Goal: Transaction & Acquisition: Purchase product/service

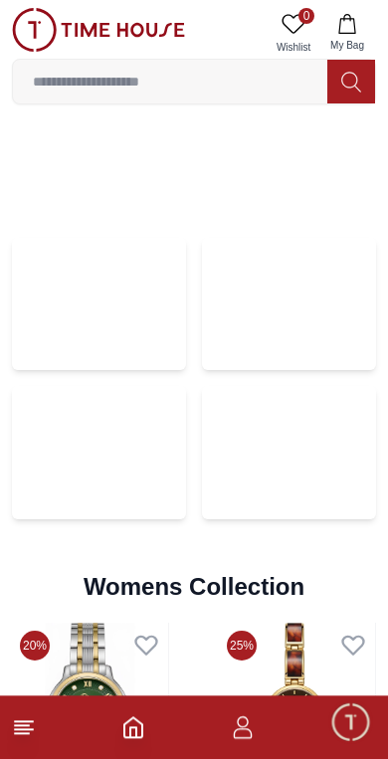
scroll to position [4114, 0]
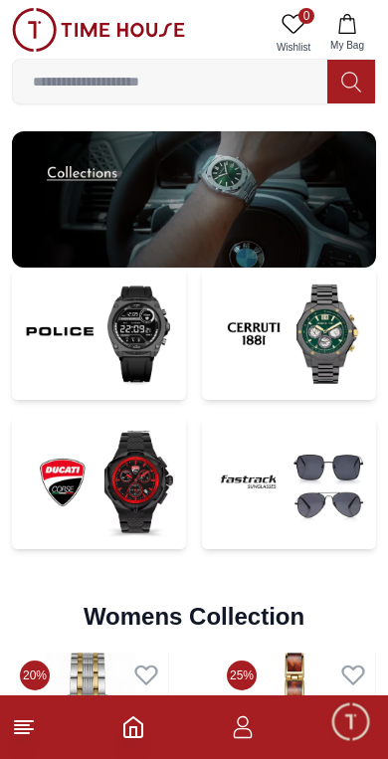
click at [271, 334] on img at bounding box center [289, 333] width 174 height 132
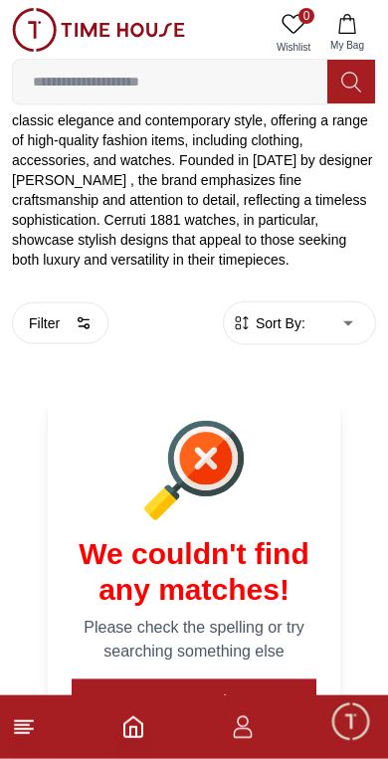
scroll to position [604, 0]
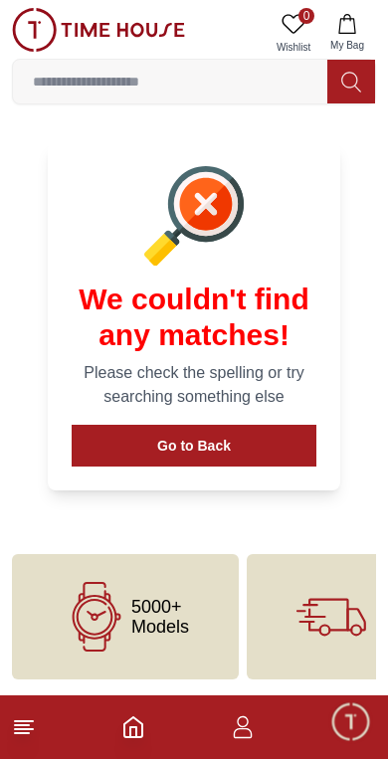
click at [121, 88] on input at bounding box center [170, 82] width 314 height 40
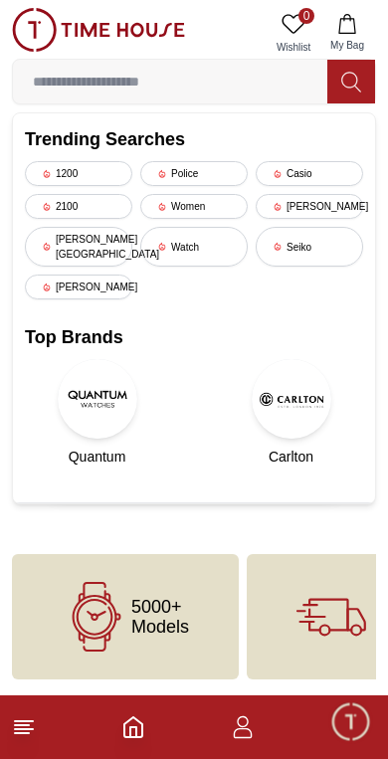
scroll to position [503, 0]
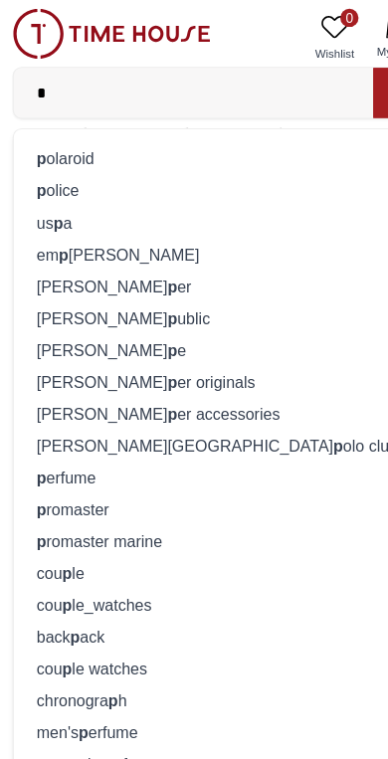
type input "**"
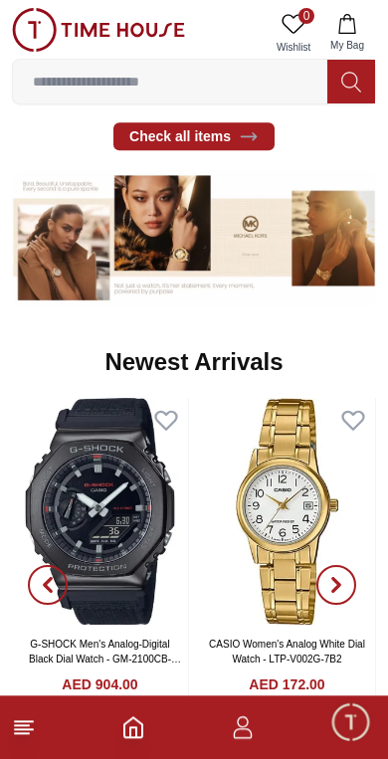
scroll to position [1063, 0]
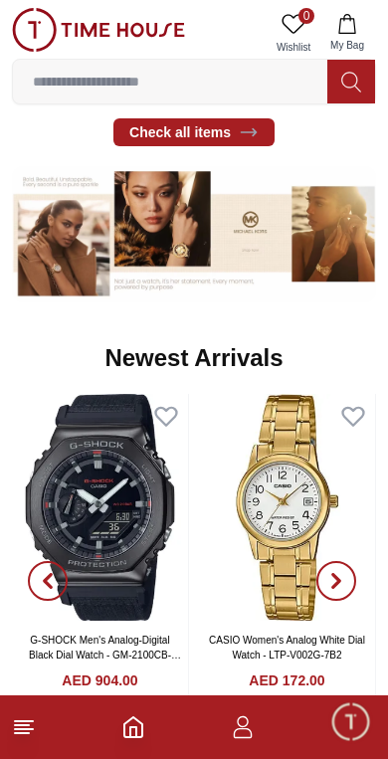
click at [248, 237] on img at bounding box center [194, 234] width 364 height 136
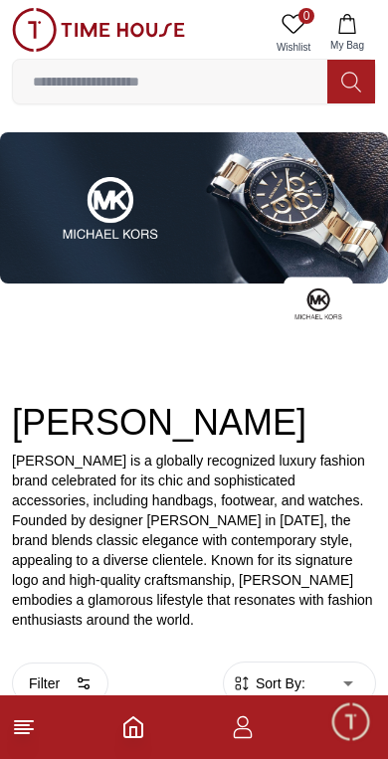
click at [260, 89] on input at bounding box center [170, 82] width 314 height 40
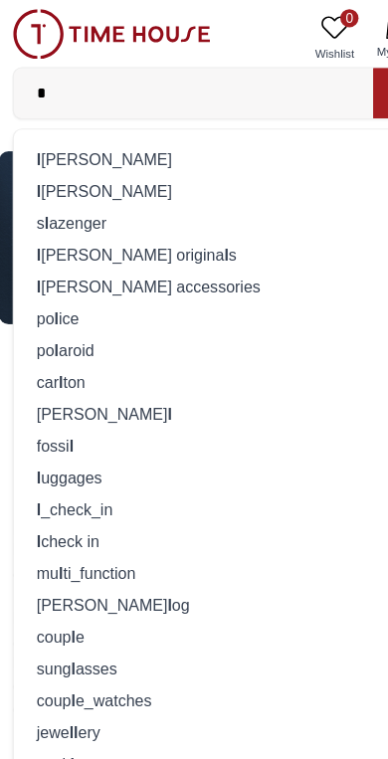
type input "*"
click at [47, 133] on div "l [PERSON_NAME]" at bounding box center [194, 139] width 338 height 28
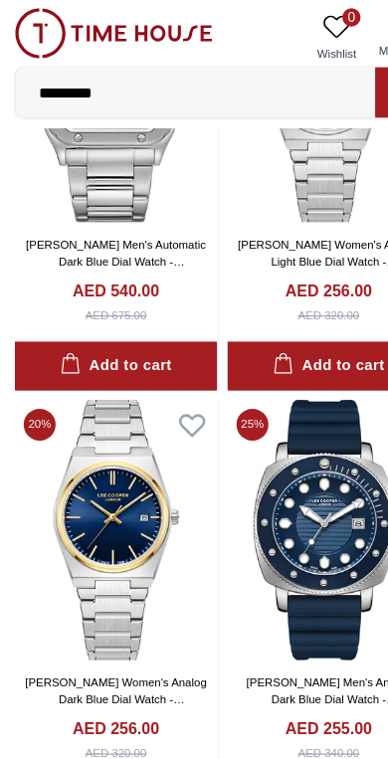
scroll to position [219, 0]
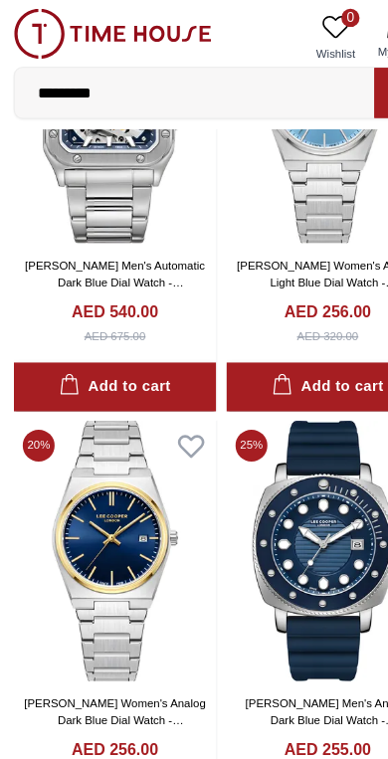
click at [252, 73] on input "*********" at bounding box center [170, 82] width 314 height 40
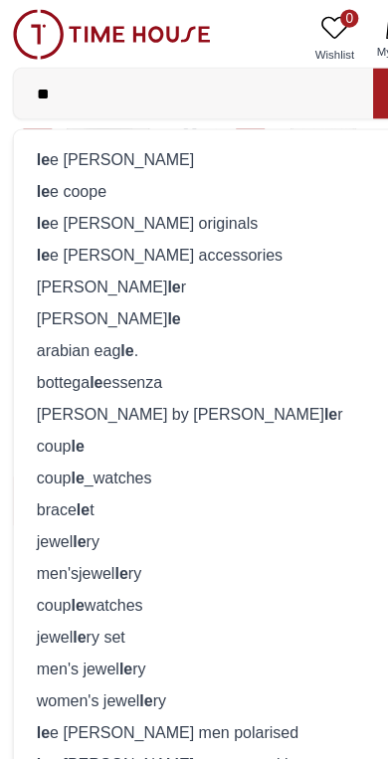
type input "*"
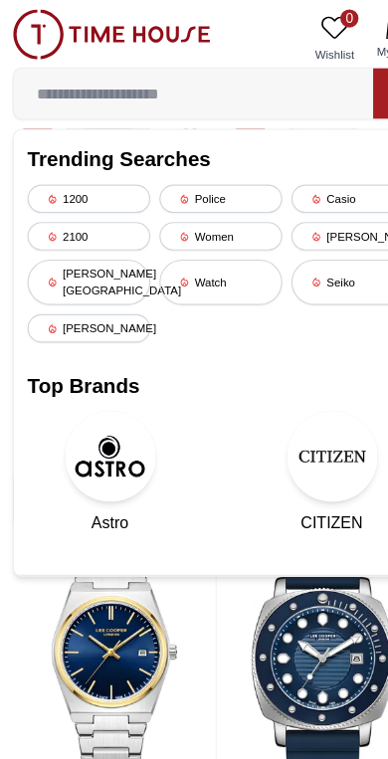
click at [104, 233] on div "[PERSON_NAME][GEOGRAPHIC_DATA]" at bounding box center [78, 247] width 107 height 40
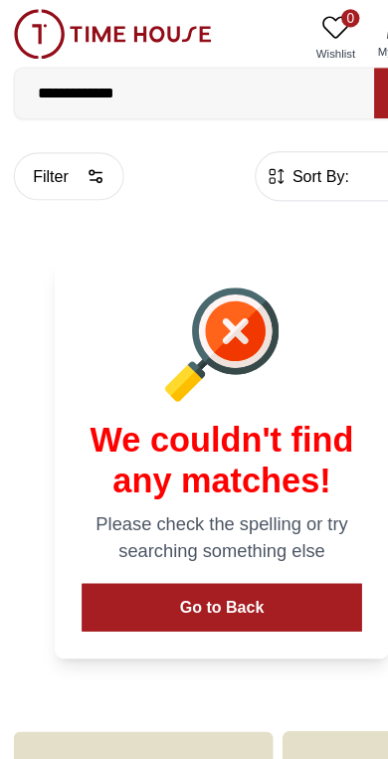
click at [146, 88] on input "**********" at bounding box center [170, 82] width 314 height 40
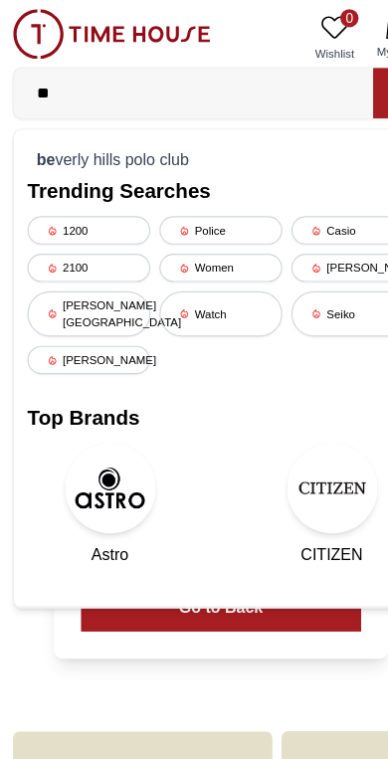
type input "*"
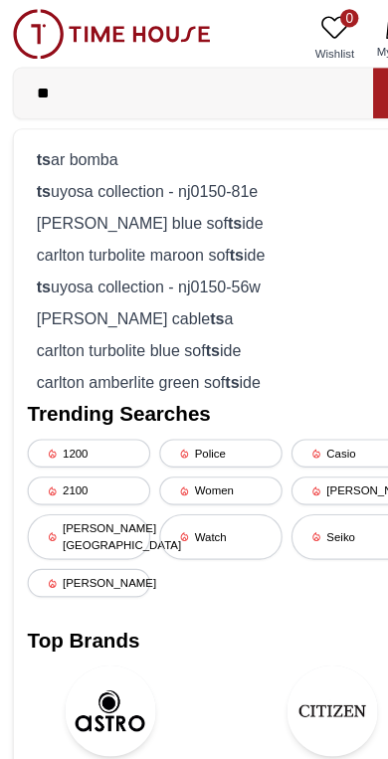
type input "**"
click at [47, 141] on div "ts ar bomba" at bounding box center [194, 139] width 338 height 28
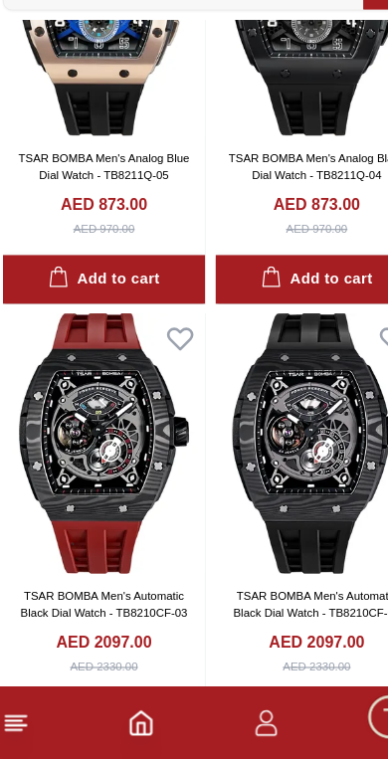
scroll to position [2908, 0]
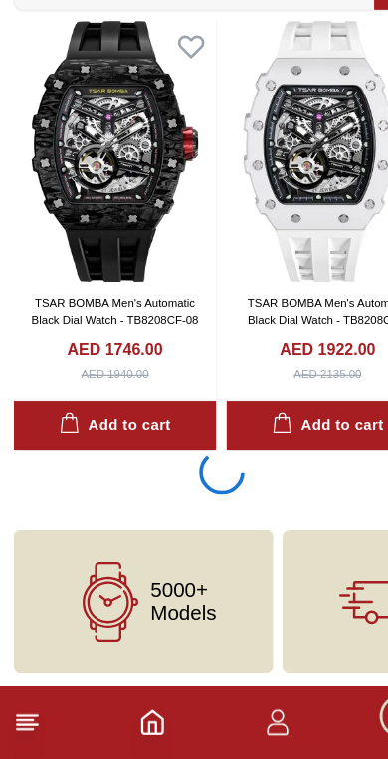
scroll to position [3530, 0]
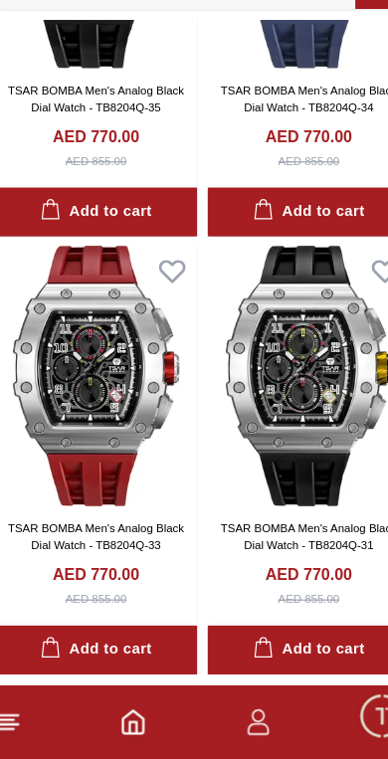
scroll to position [4486, 0]
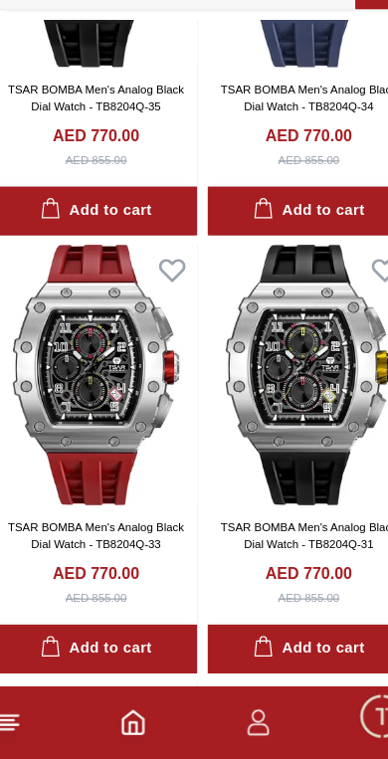
click at [86, 366] on img at bounding box center [100, 423] width 177 height 228
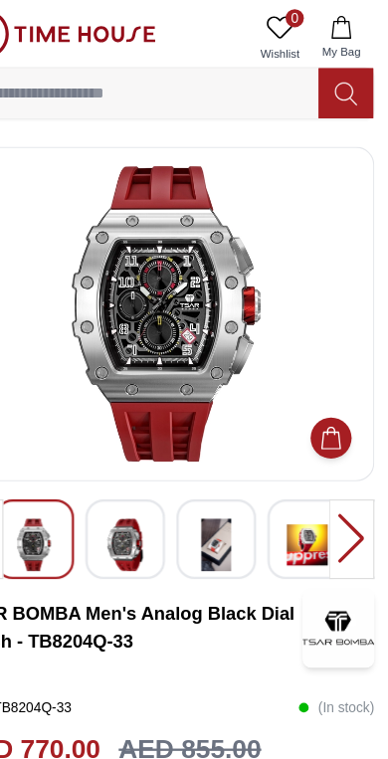
click at [140, 470] on img at bounding box center [158, 476] width 36 height 46
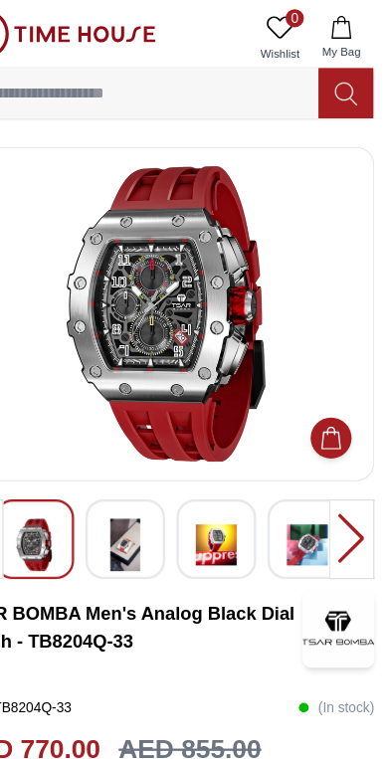
click at [220, 485] on img at bounding box center [238, 476] width 36 height 46
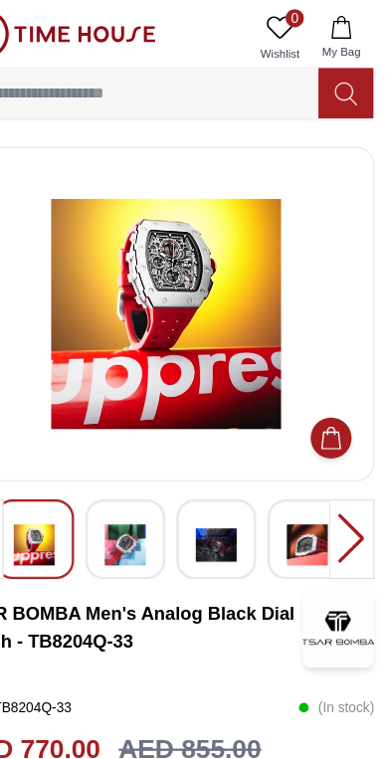
click at [220, 475] on img at bounding box center [238, 476] width 36 height 46
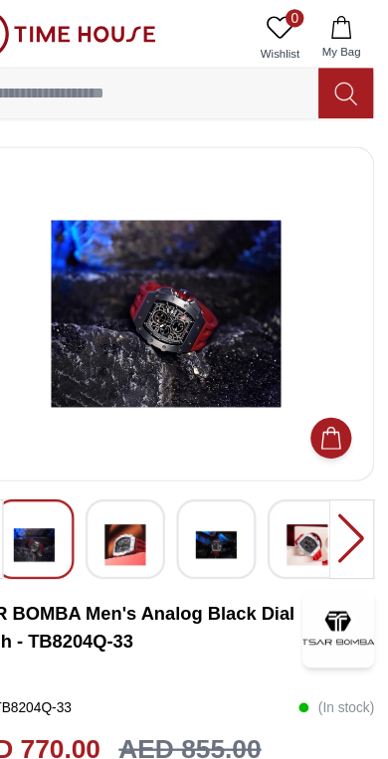
click at [220, 479] on img at bounding box center [238, 476] width 36 height 46
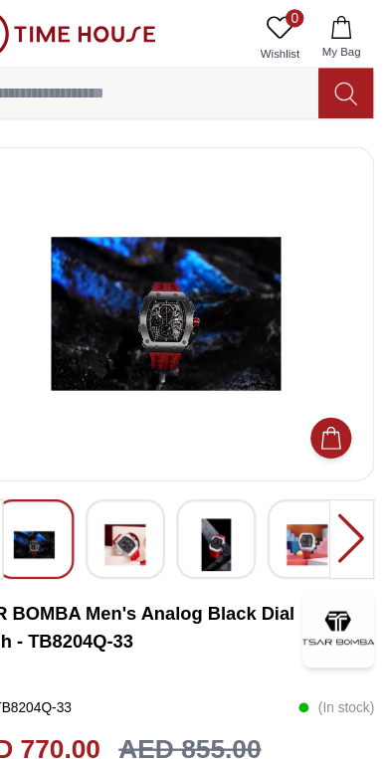
click at [220, 481] on img at bounding box center [238, 476] width 36 height 46
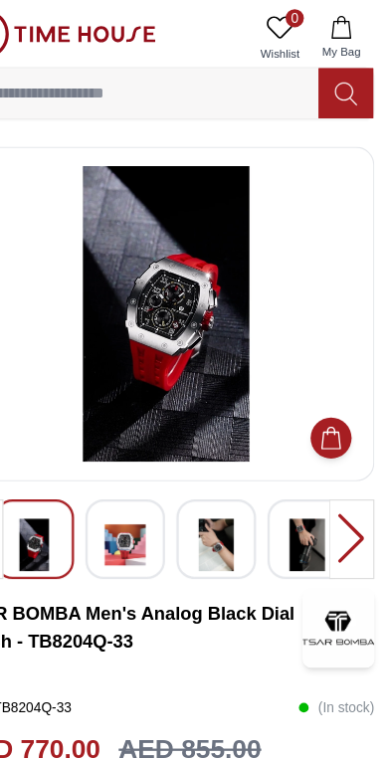
click at [220, 477] on img at bounding box center [238, 476] width 36 height 46
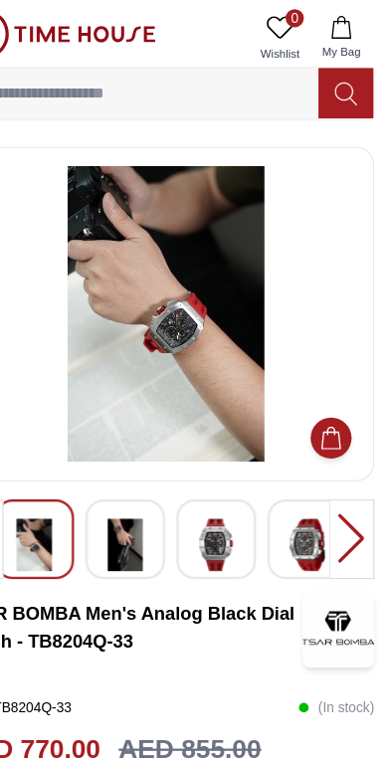
click at [299, 479] on img at bounding box center [317, 476] width 36 height 46
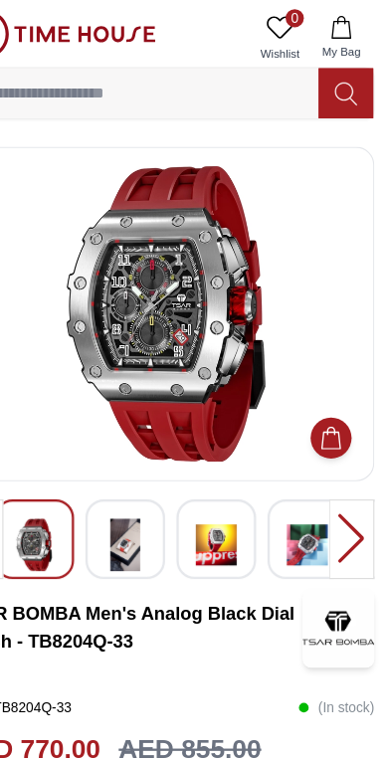
click at [336, 469] on div at bounding box center [356, 472] width 40 height 70
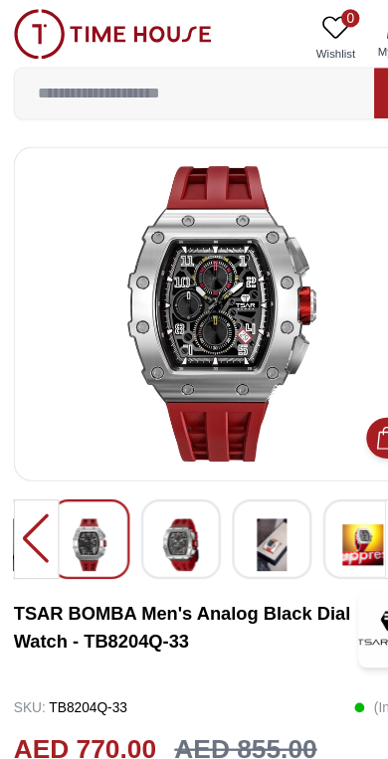
click at [185, 315] on img at bounding box center [194, 274] width 330 height 259
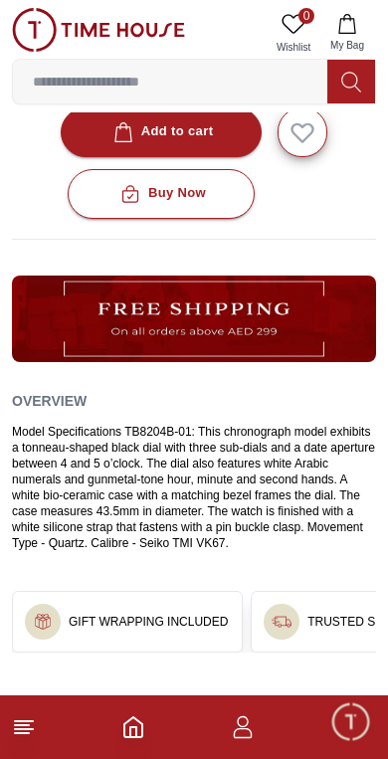
scroll to position [1033, 0]
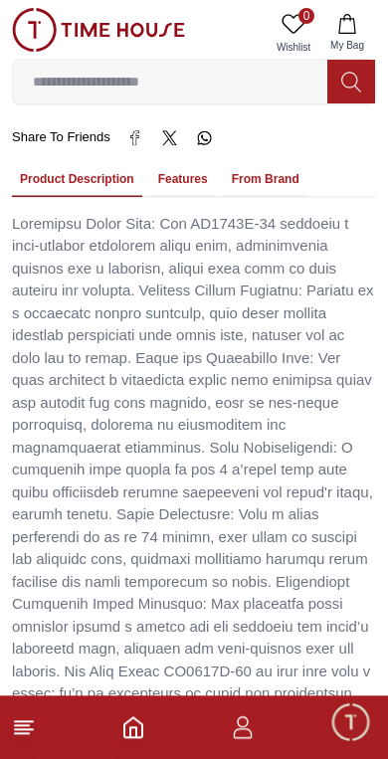
click at [167, 163] on button "Features" at bounding box center [183, 180] width 66 height 34
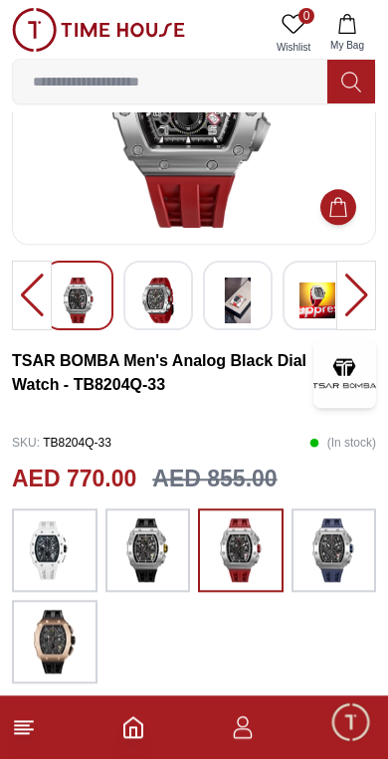
scroll to position [0, 0]
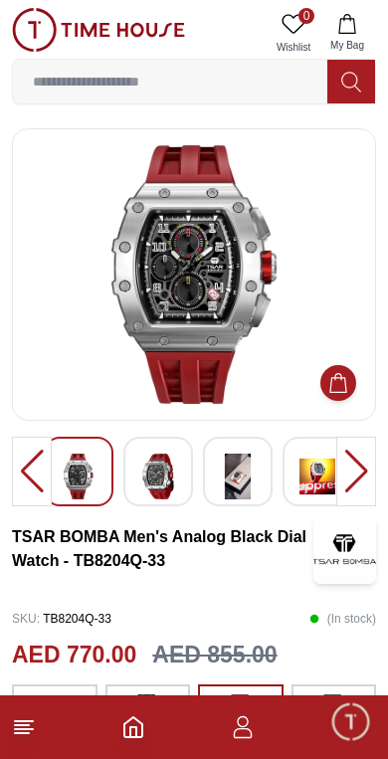
click at [158, 303] on img at bounding box center [194, 274] width 330 height 259
click at [174, 469] on img at bounding box center [158, 476] width 36 height 46
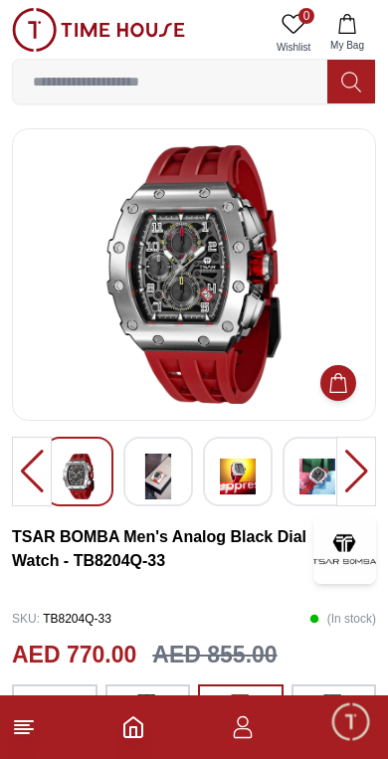
click at [95, 475] on img at bounding box center [79, 476] width 36 height 46
